Goal: Information Seeking & Learning: Learn about a topic

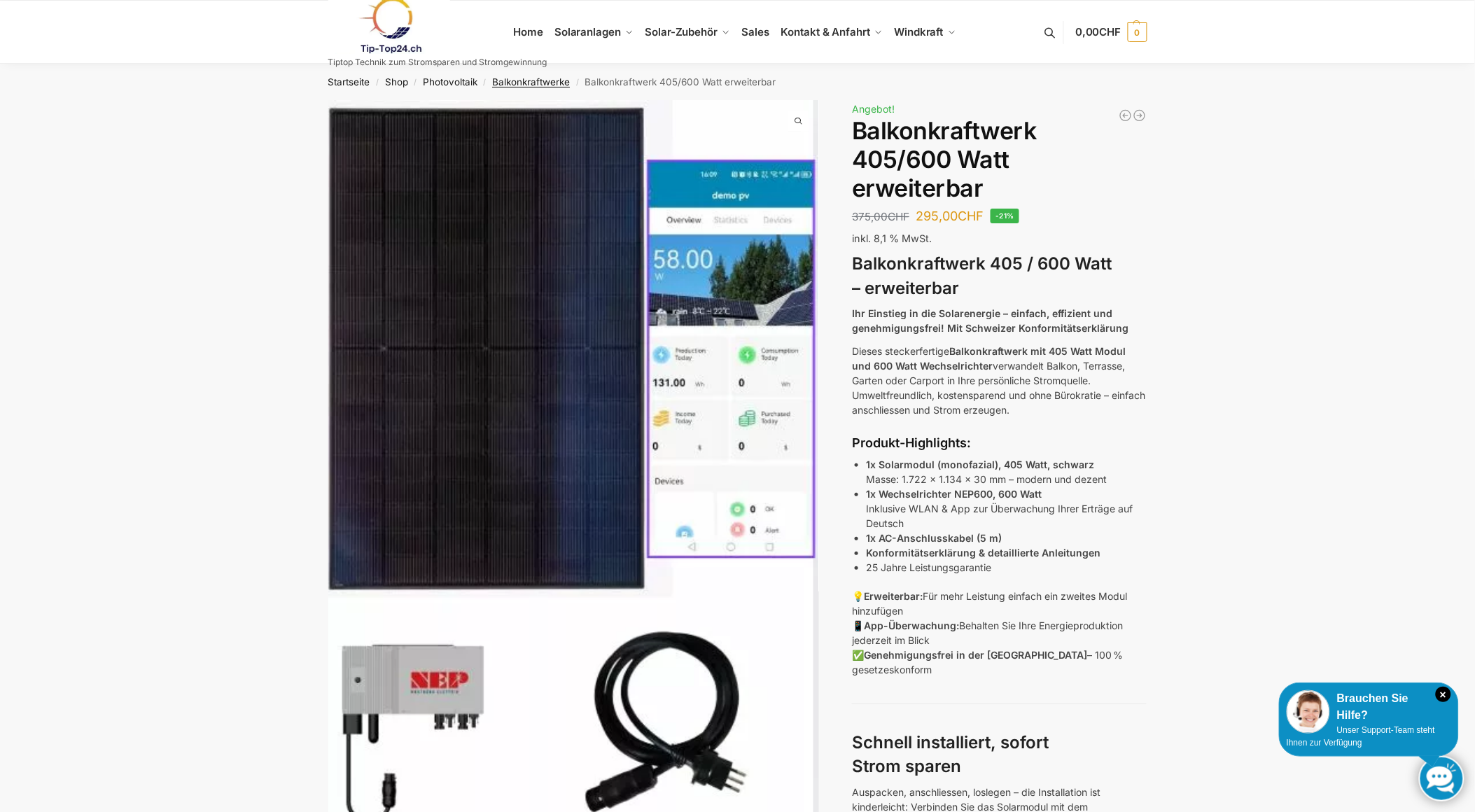
click at [523, 80] on link "Balkonkraftwerke" at bounding box center [531, 82] width 78 height 11
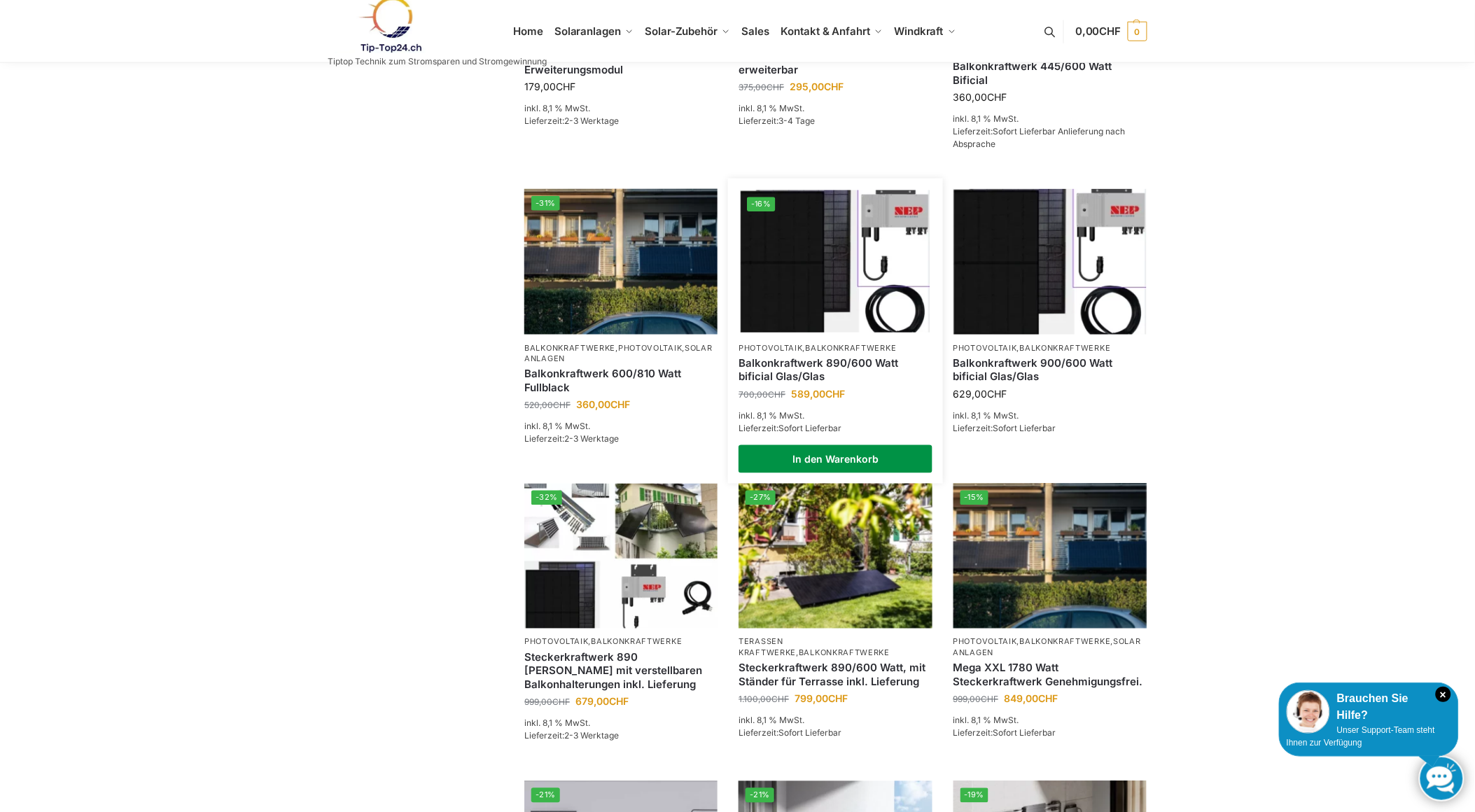
scroll to position [518, 0]
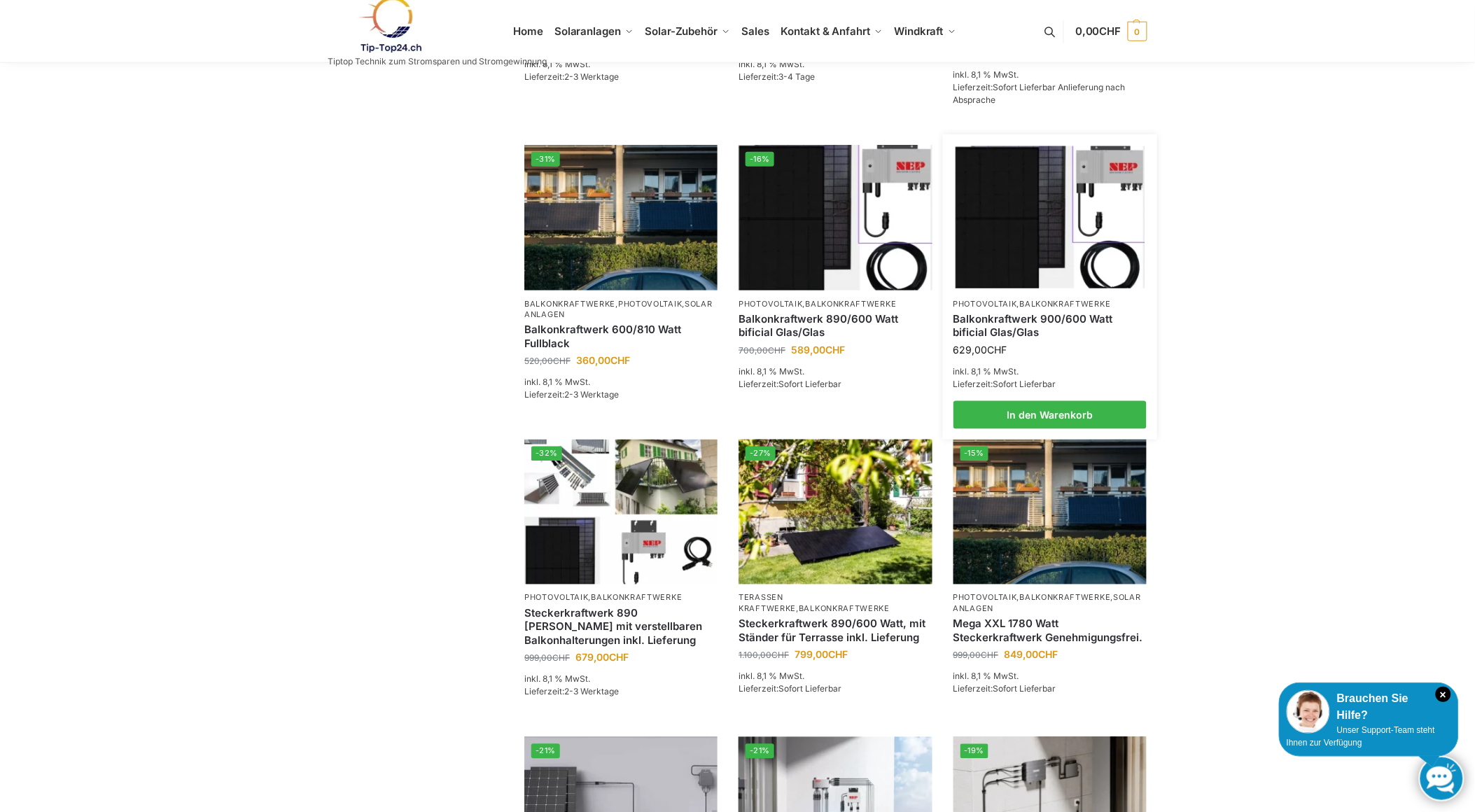
click at [1041, 250] on img at bounding box center [1049, 217] width 190 height 142
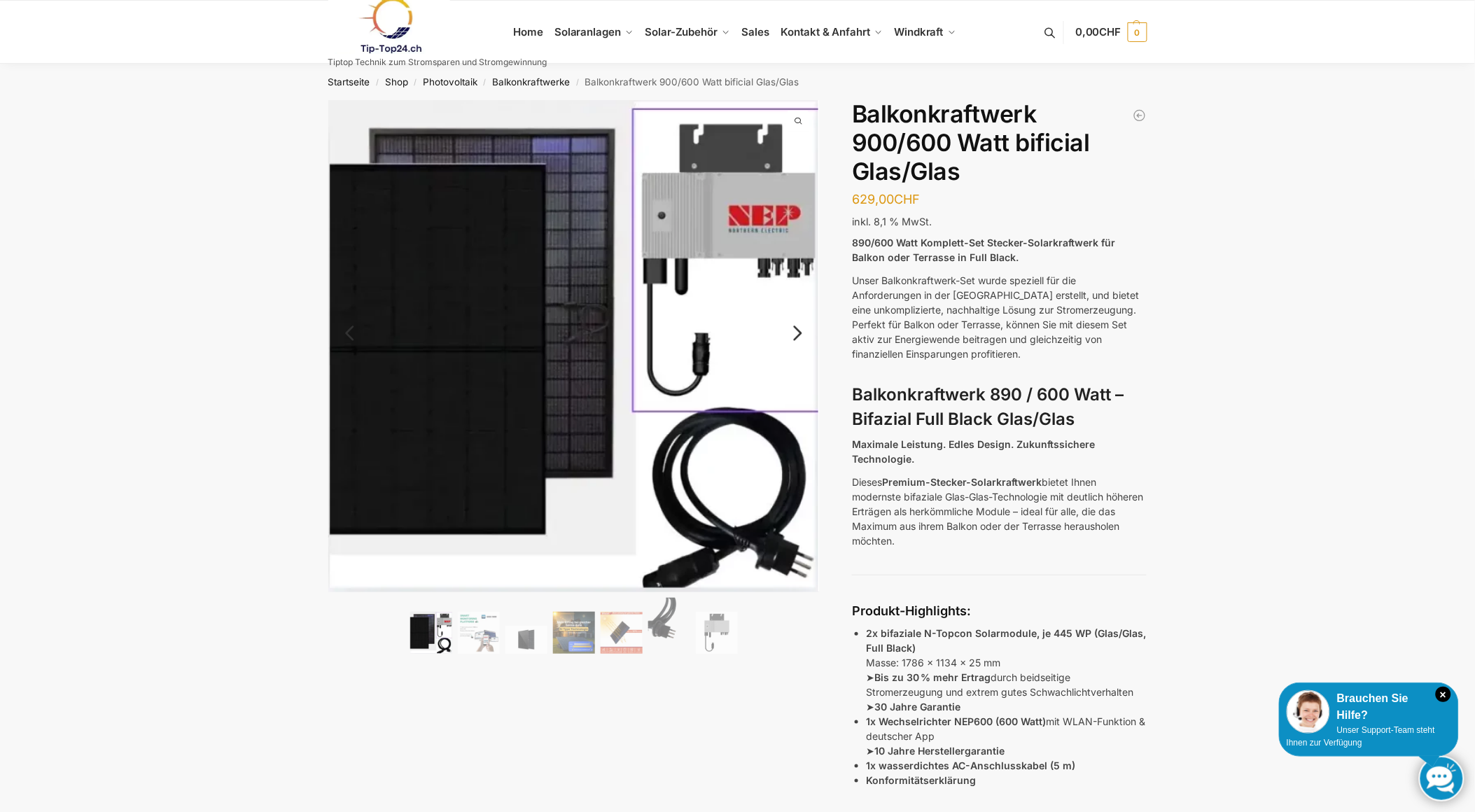
click at [458, 633] on img at bounding box center [479, 633] width 42 height 42
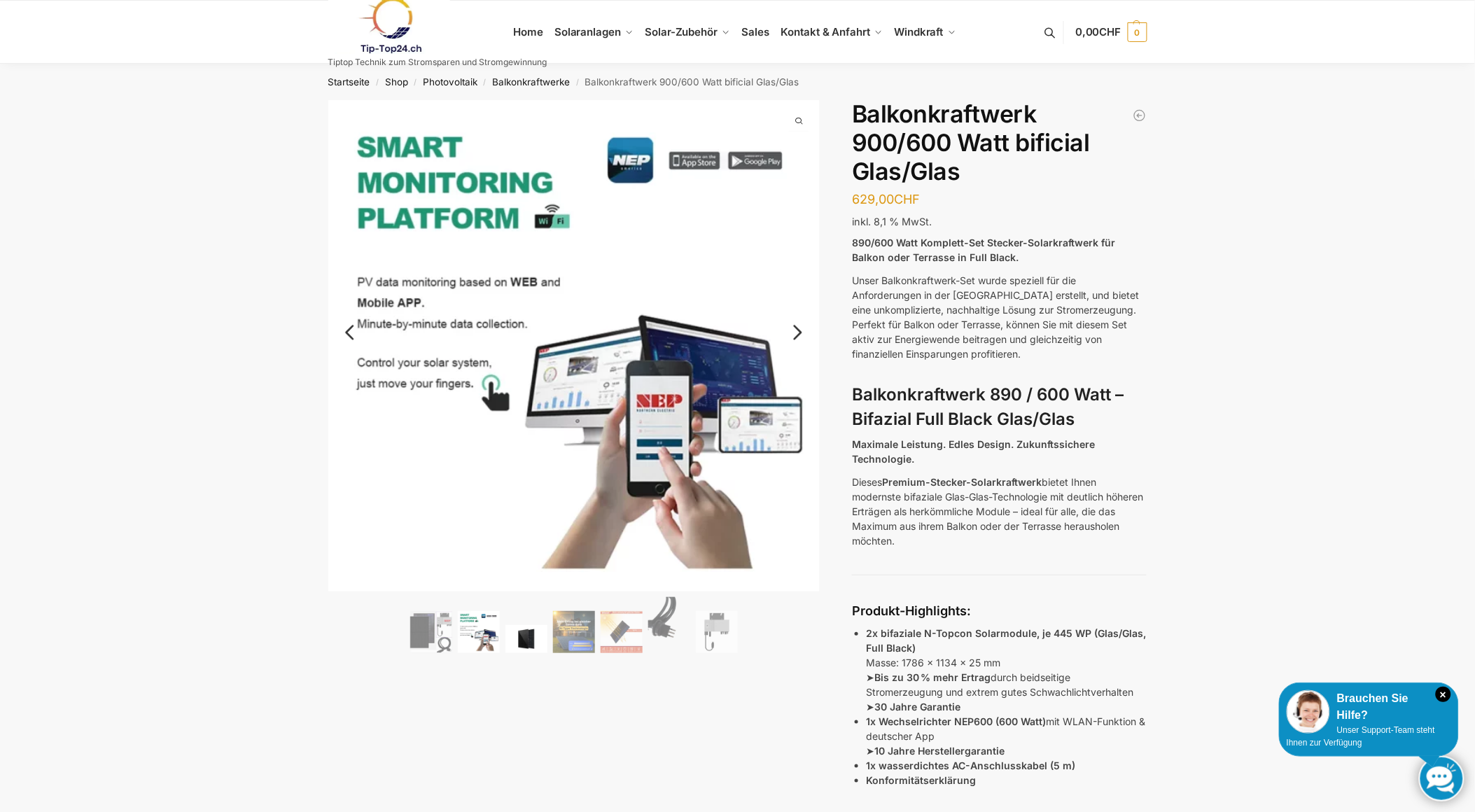
click at [522, 634] on img at bounding box center [526, 639] width 42 height 28
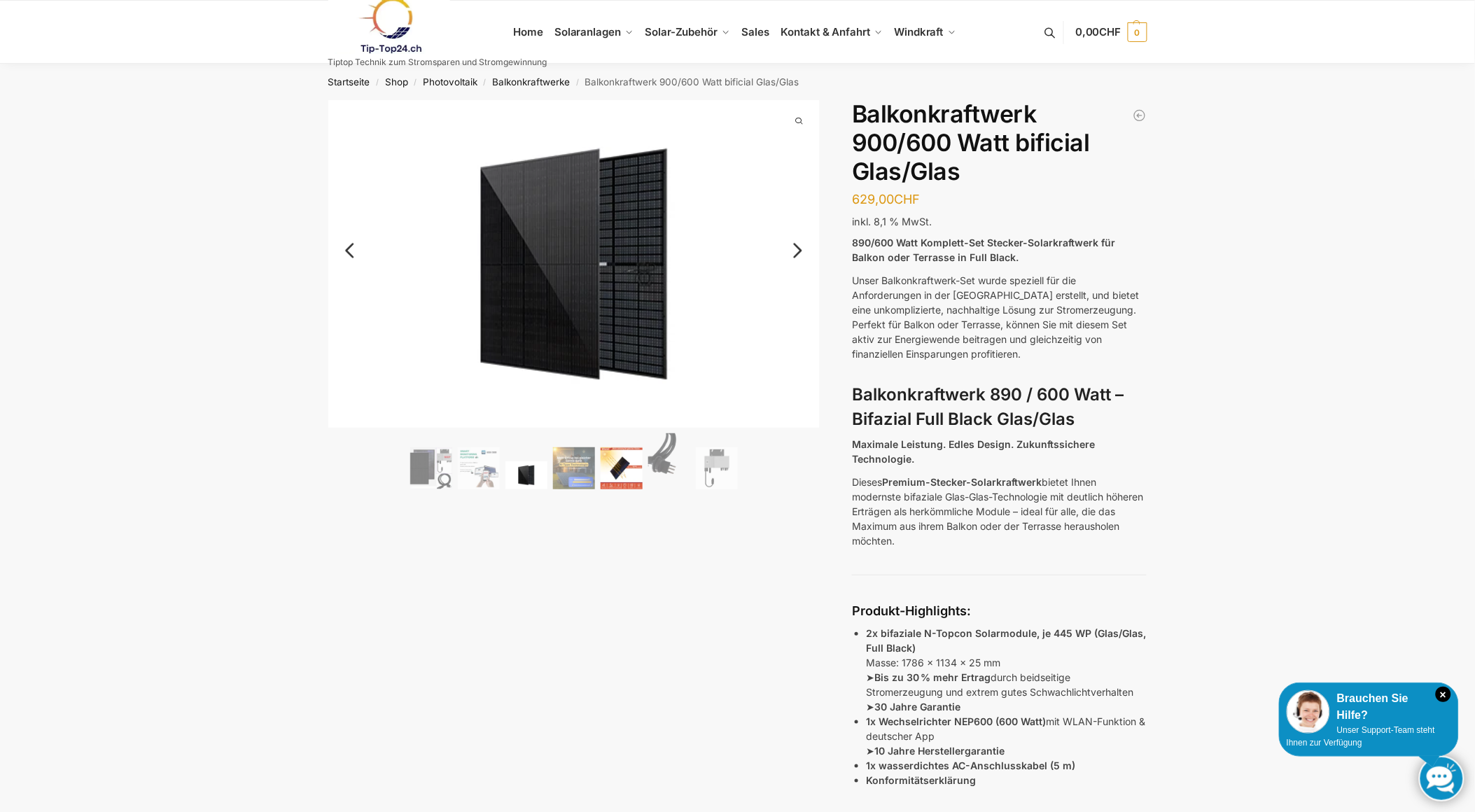
click at [625, 479] on img at bounding box center [622, 468] width 42 height 42
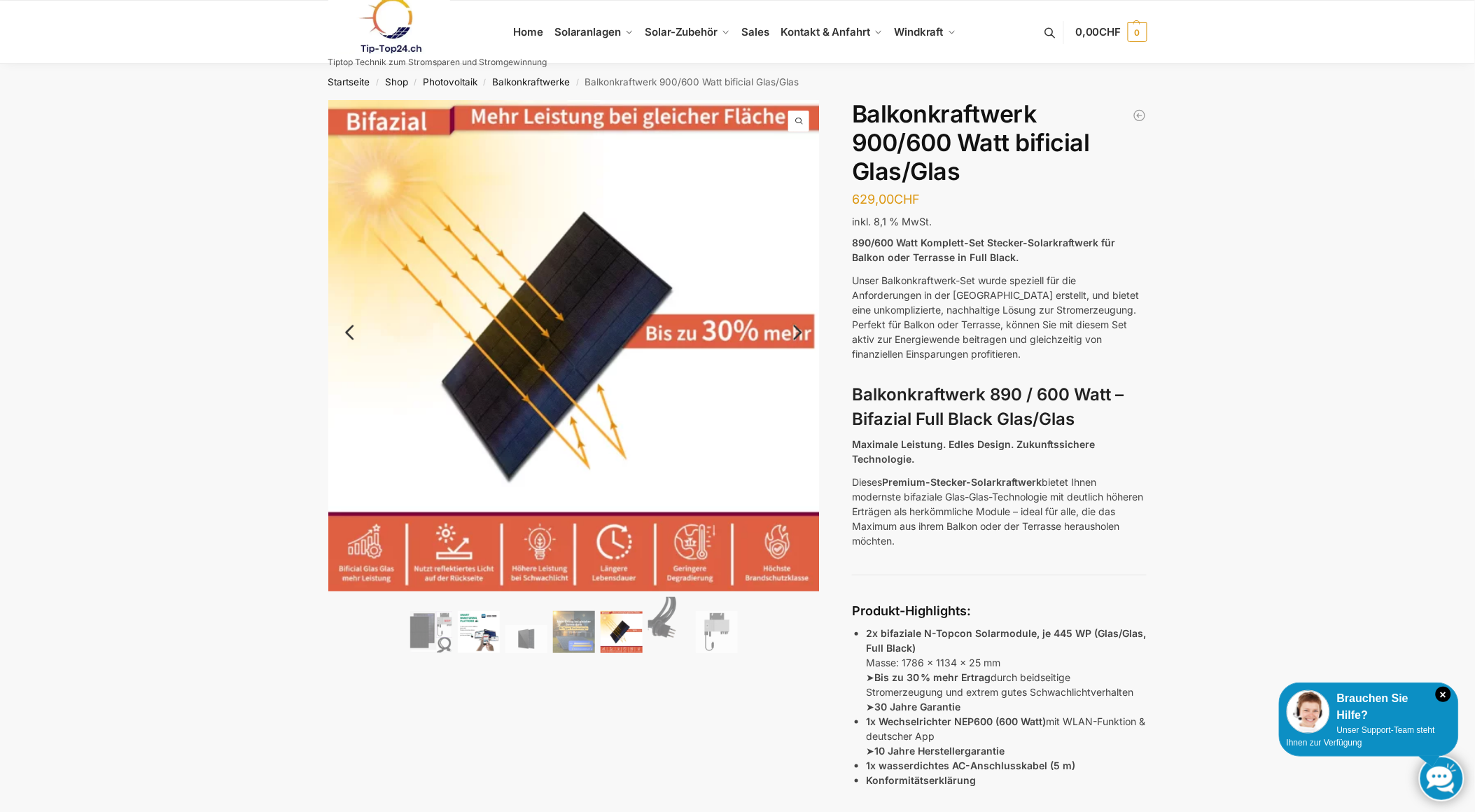
click at [477, 639] on img at bounding box center [479, 632] width 42 height 42
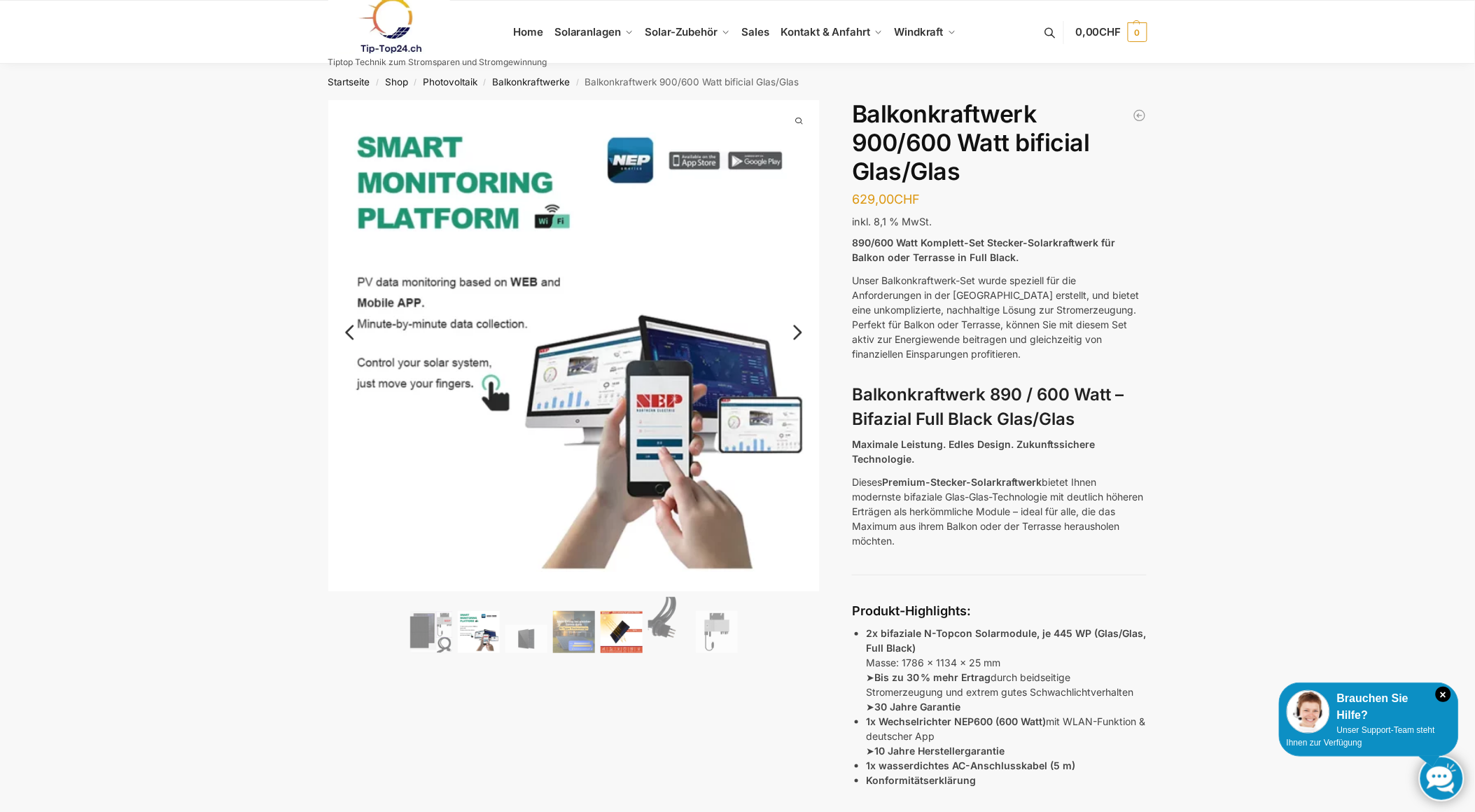
click at [630, 634] on img at bounding box center [622, 632] width 42 height 42
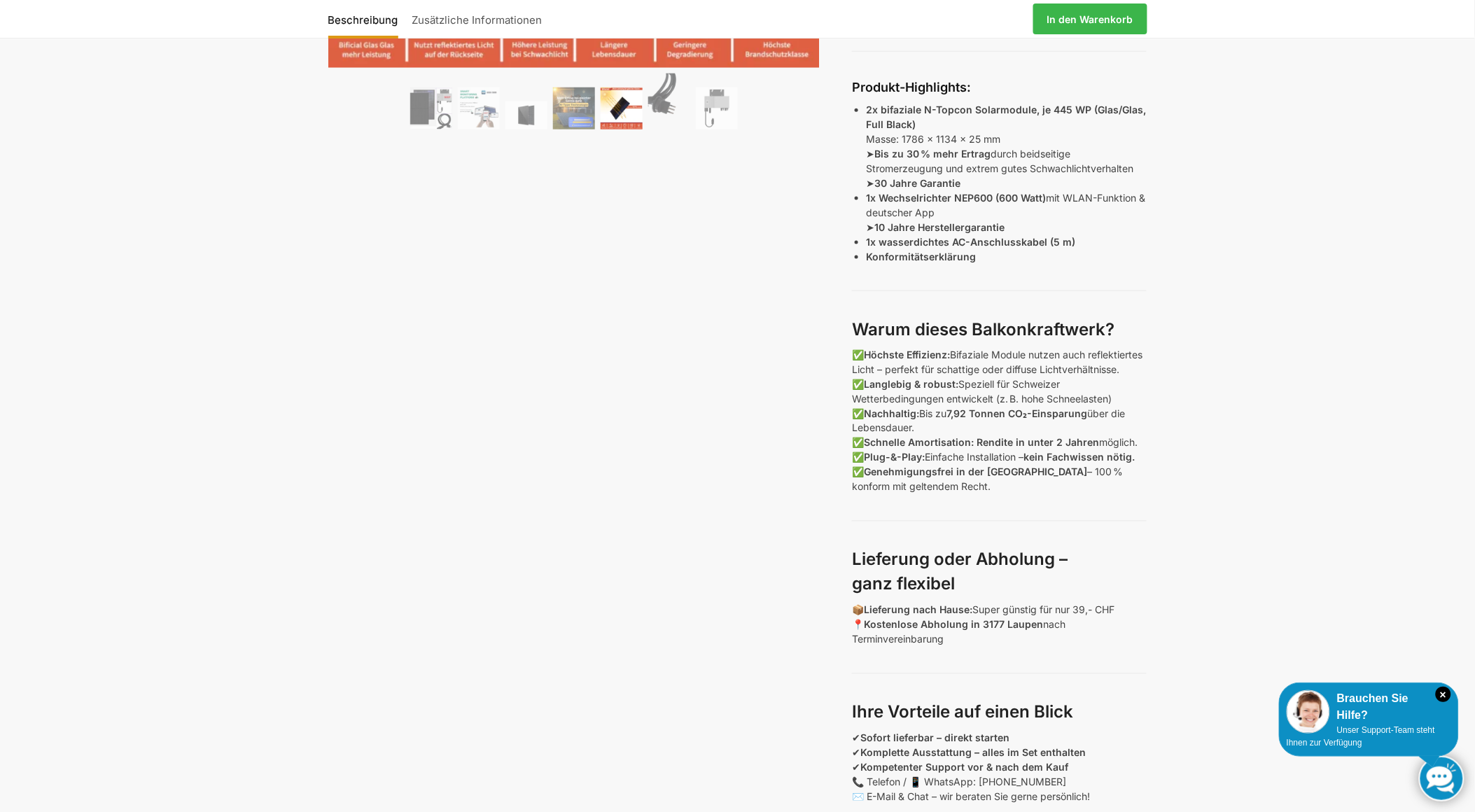
scroll to position [518, 0]
